Goal: Task Accomplishment & Management: Use online tool/utility

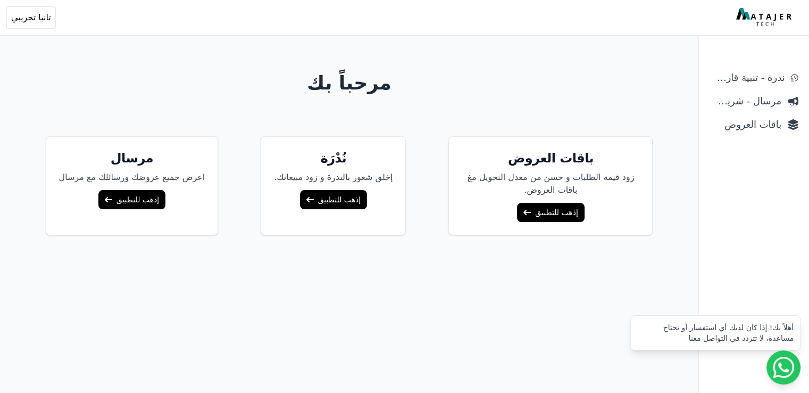
scroll to position [40, 0]
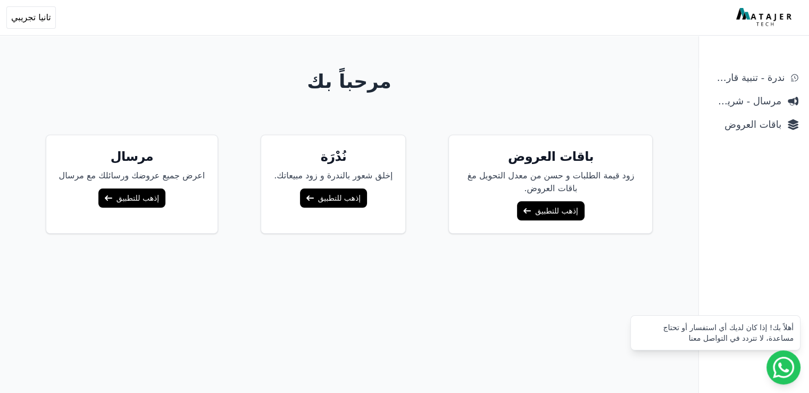
click at [530, 208] on link "إذهب للتطبيق" at bounding box center [550, 210] width 67 height 19
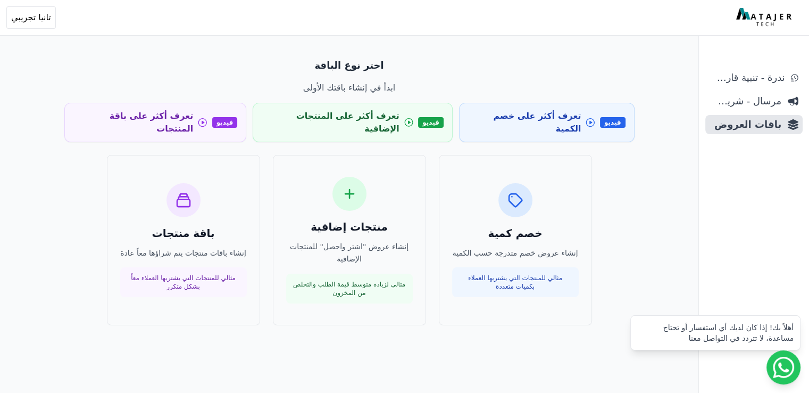
scroll to position [51, 0]
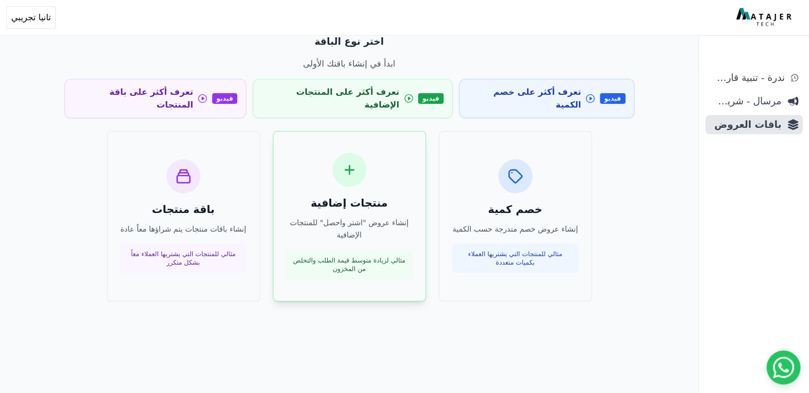
click at [382, 216] on p "إنشاء عروض "اشتر واحصل" للمنتجات الإضافية" at bounding box center [349, 228] width 127 height 24
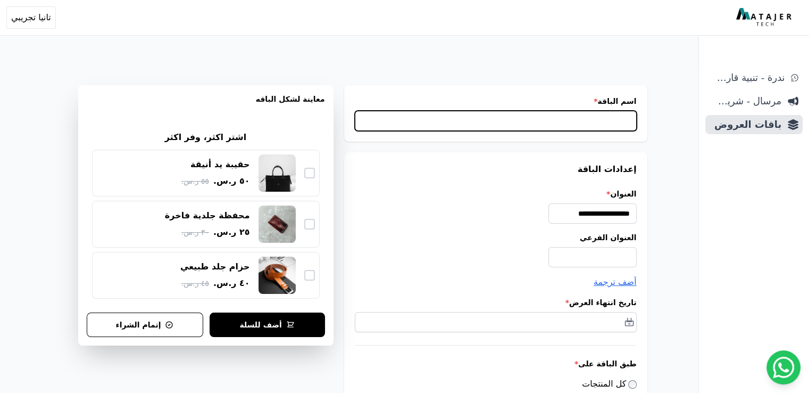
click at [503, 129] on input "اسم الباقة *" at bounding box center [496, 121] width 282 height 20
type input "*"
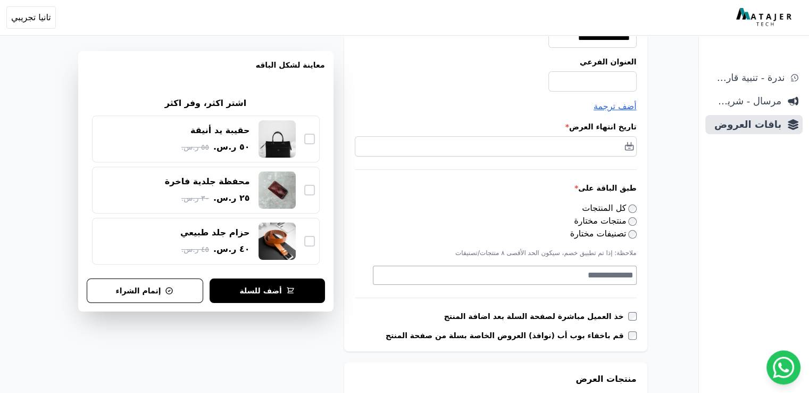
scroll to position [176, 0]
type input "**********"
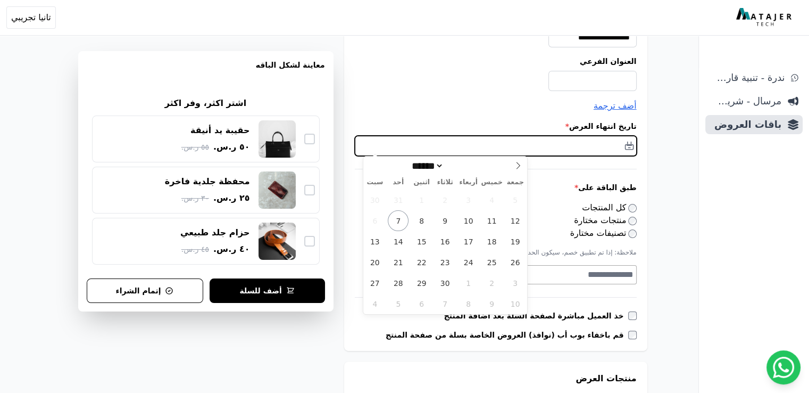
click at [578, 143] on input "text" at bounding box center [496, 146] width 282 height 20
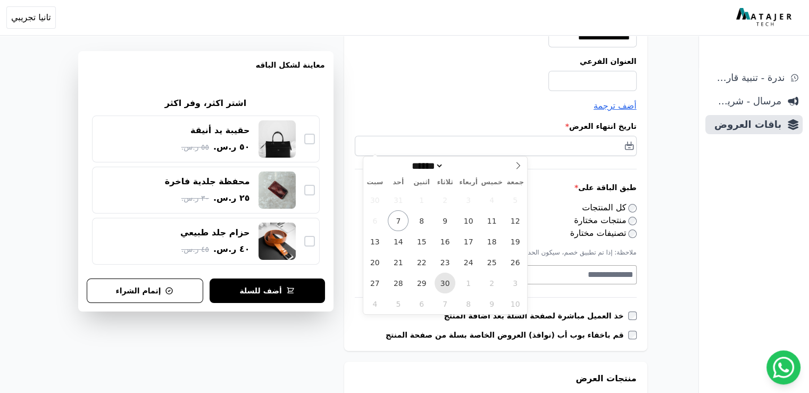
click at [446, 287] on span "30" at bounding box center [445, 282] width 21 height 21
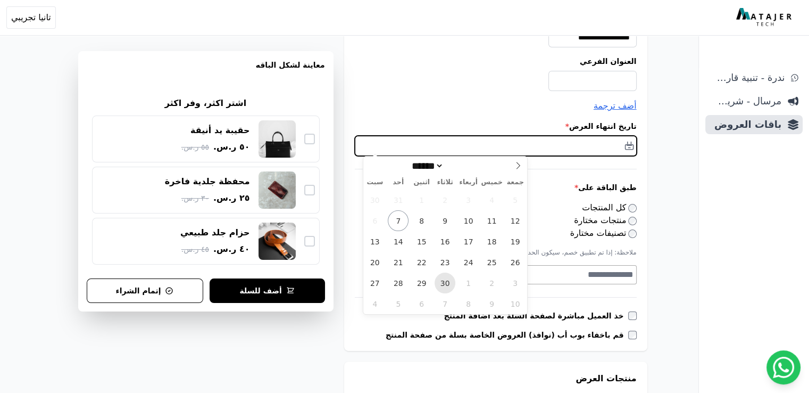
type input "**********"
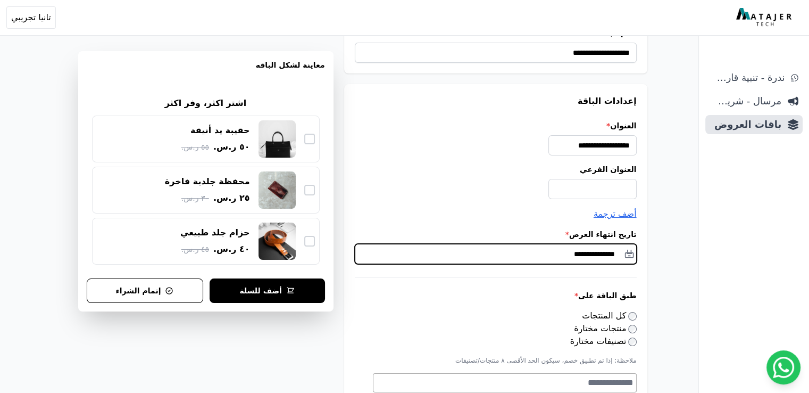
scroll to position [51, 0]
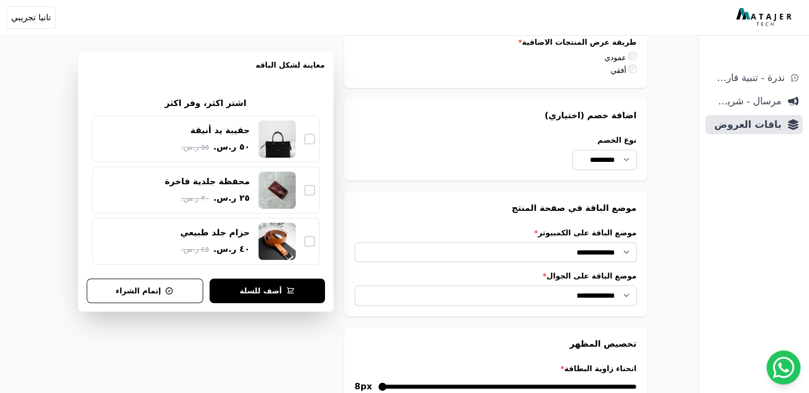
scroll to position [666, 0]
